Goal: Book appointment/travel/reservation

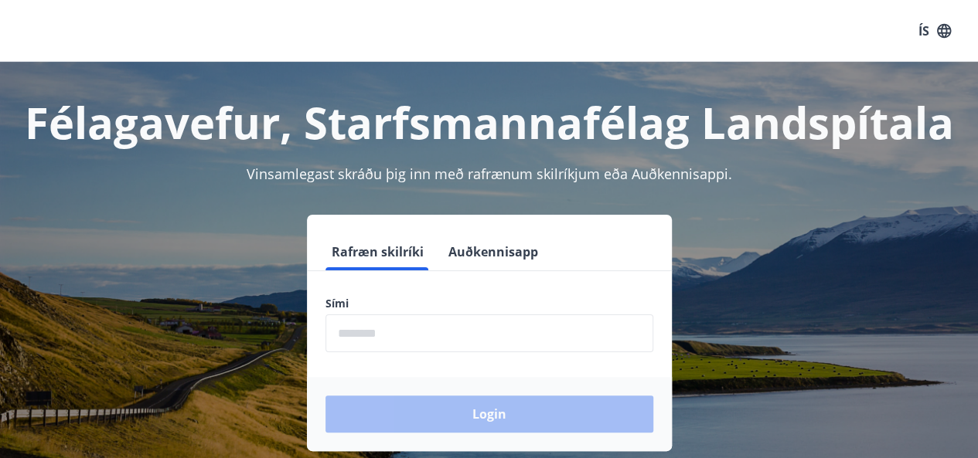
click at [431, 328] on input "phone" at bounding box center [490, 334] width 328 height 38
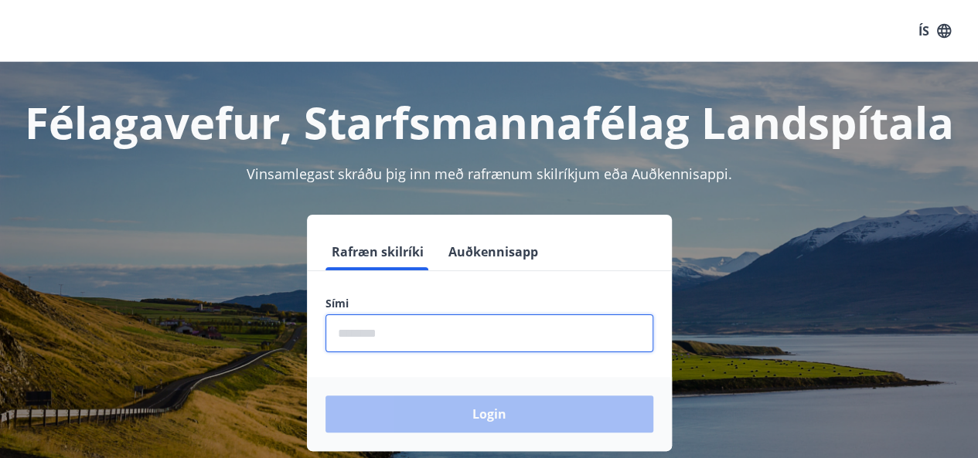
type input "********"
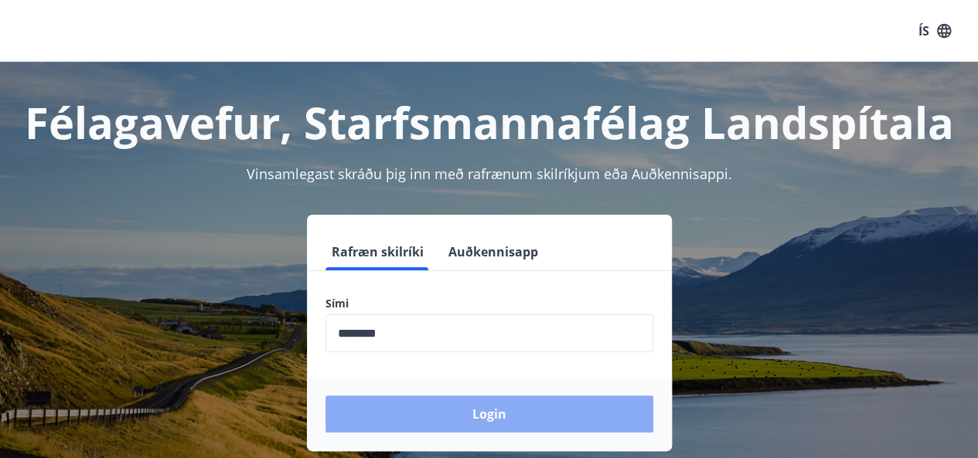
click at [461, 409] on button "Login" at bounding box center [490, 414] width 328 height 37
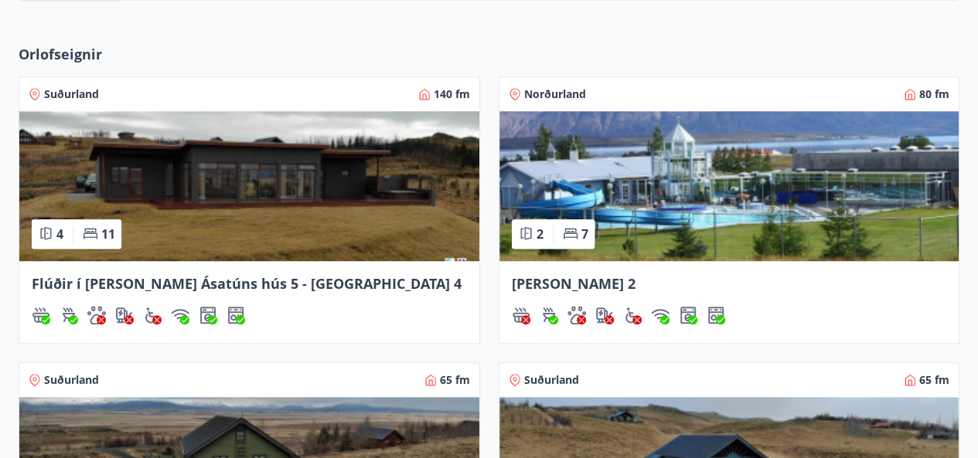
scroll to position [850, 0]
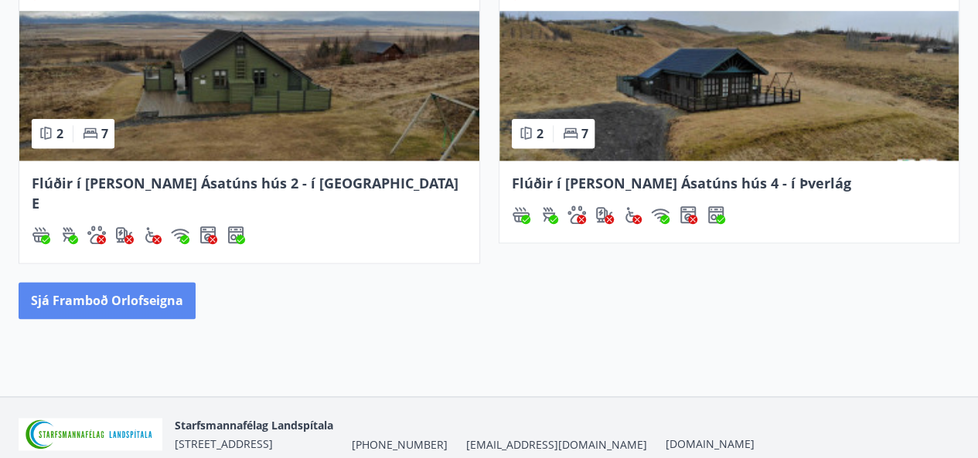
click at [85, 289] on button "Sjá framboð orlofseigna" at bounding box center [107, 300] width 177 height 37
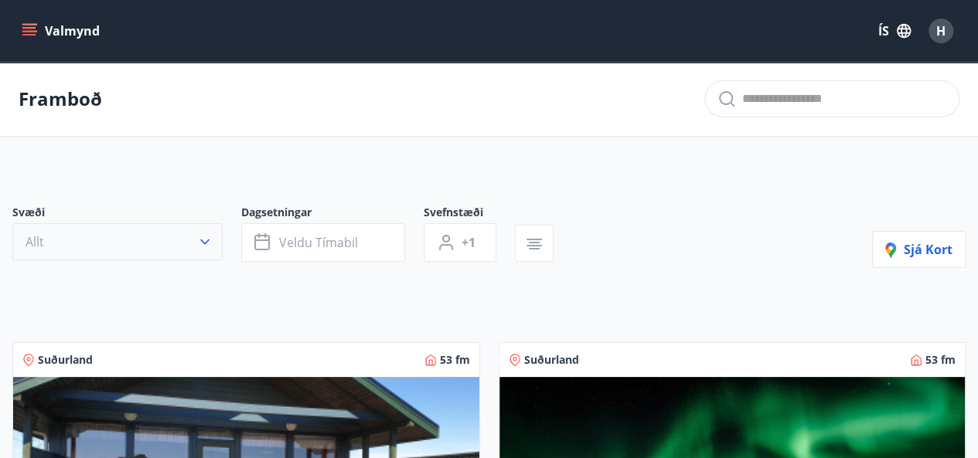
click at [200, 243] on icon "button" at bounding box center [204, 241] width 15 height 15
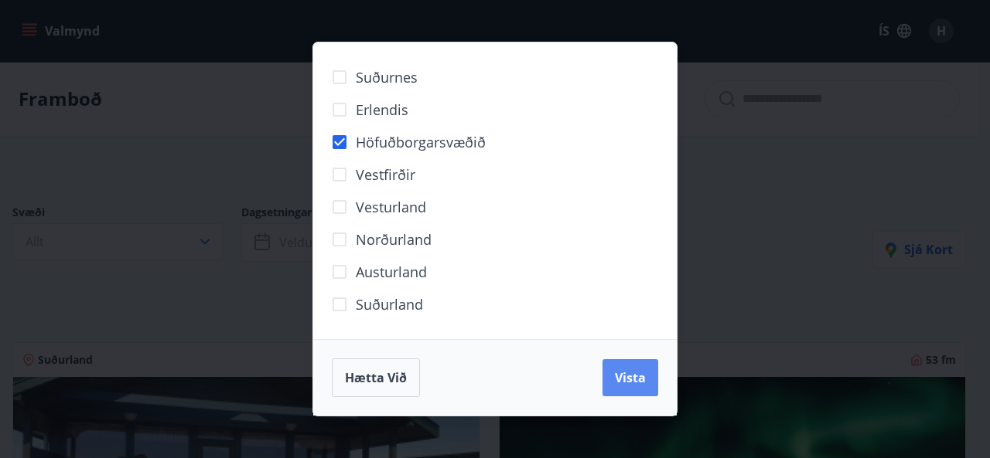
click at [620, 377] on span "Vista" at bounding box center [630, 378] width 31 height 17
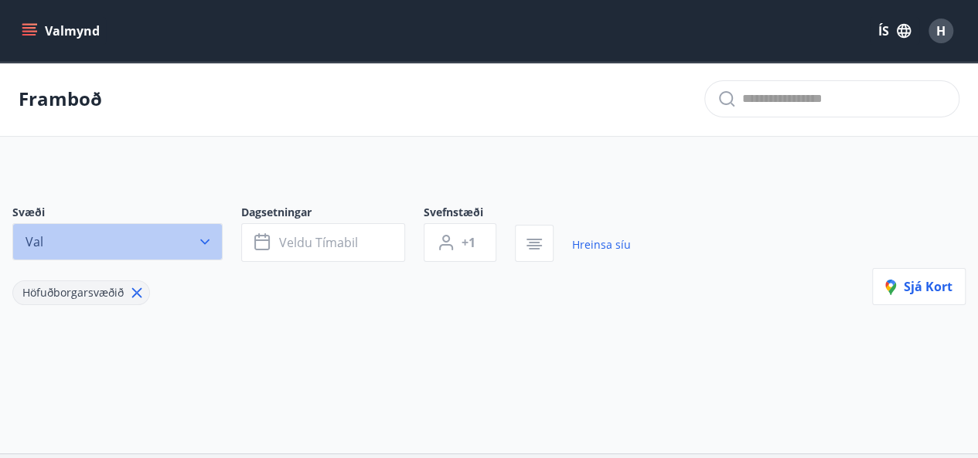
click at [210, 254] on button "Val" at bounding box center [117, 241] width 210 height 37
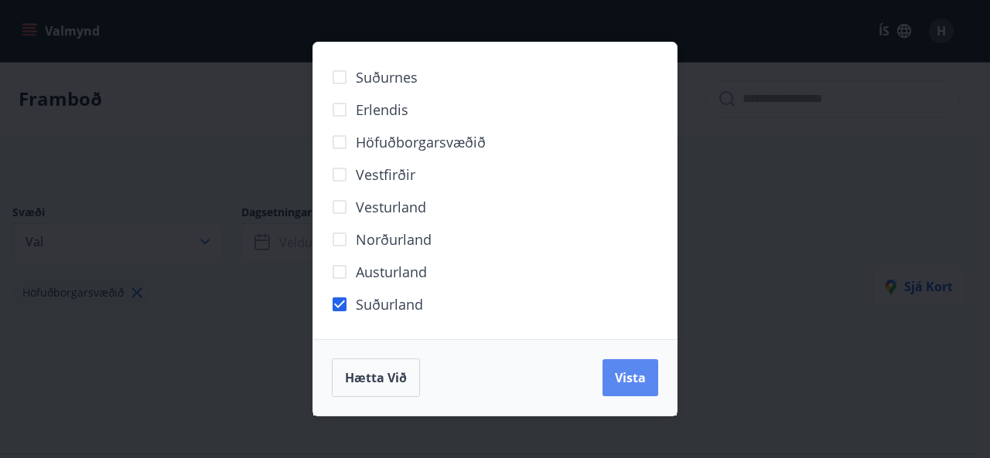
click at [629, 383] on span "Vista" at bounding box center [630, 378] width 31 height 17
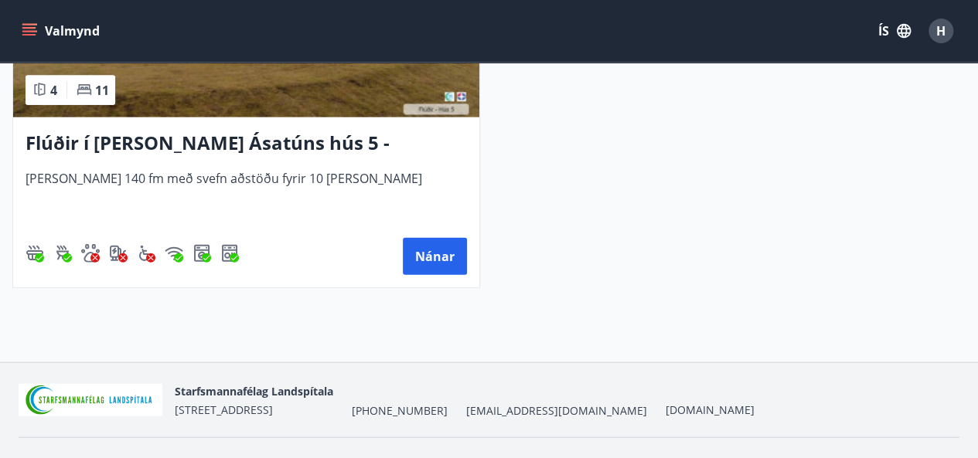
scroll to position [1781, 0]
